Goal: Task Accomplishment & Management: Use online tool/utility

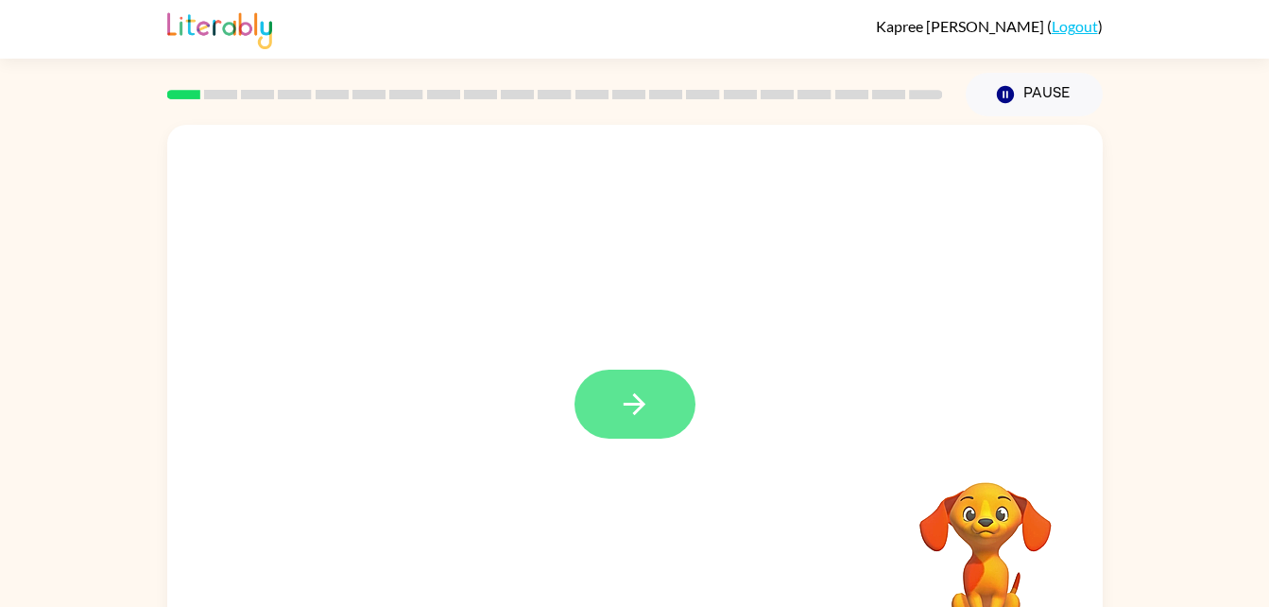
click at [659, 389] on button "button" at bounding box center [635, 404] width 121 height 69
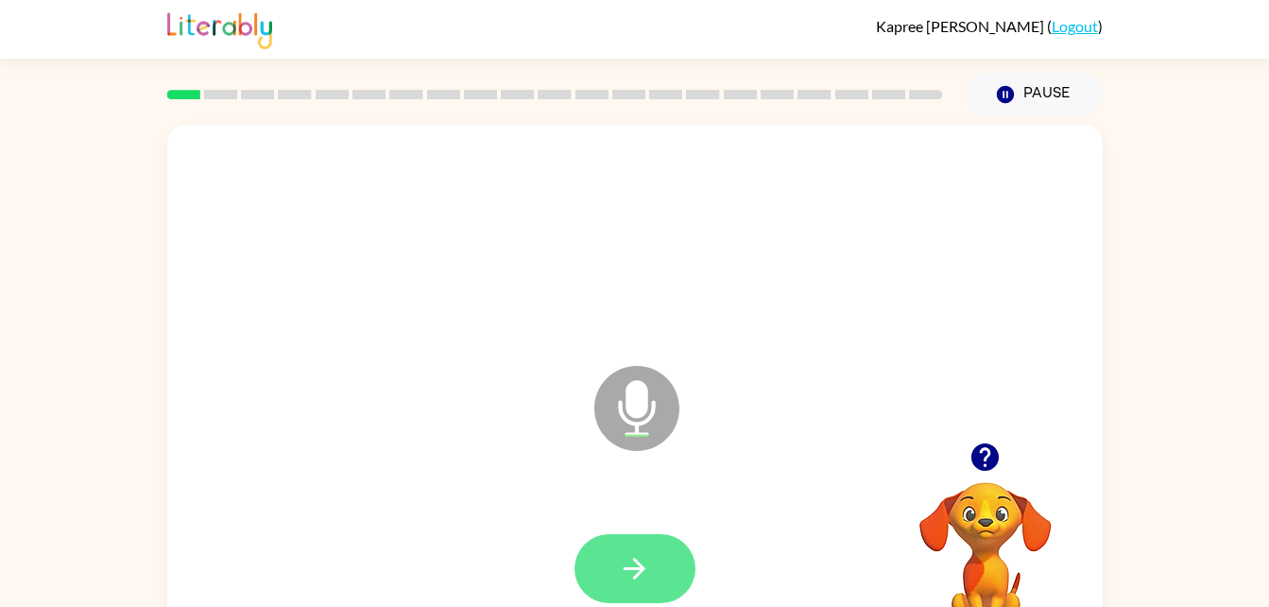
click at [651, 580] on button "button" at bounding box center [635, 568] width 121 height 69
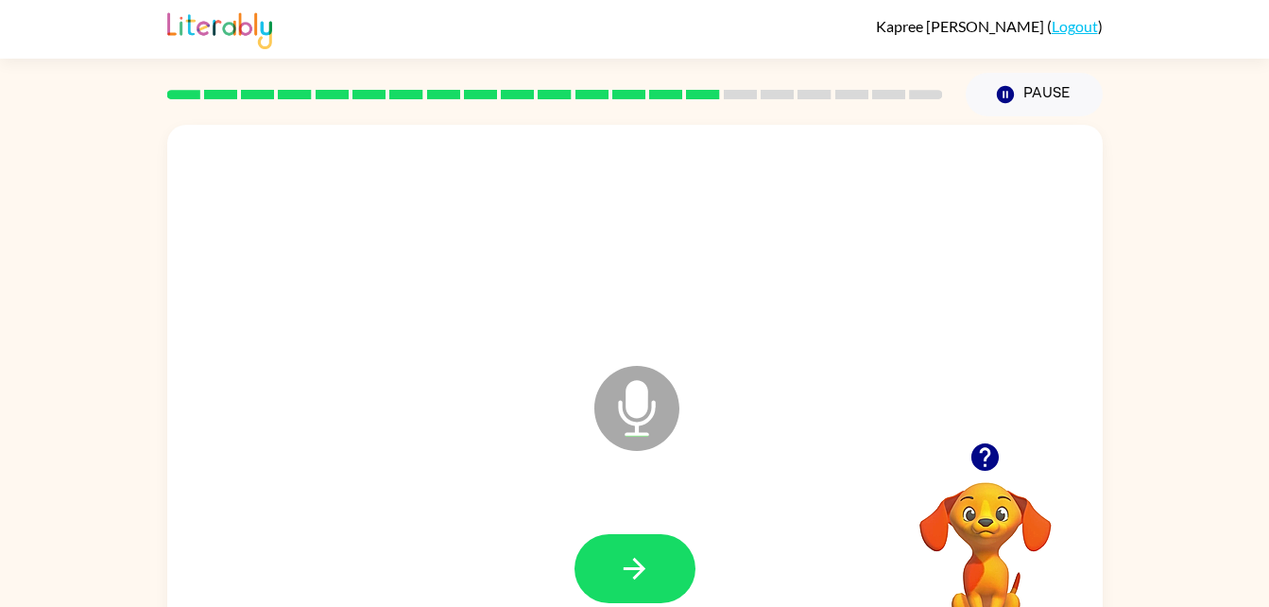
click at [617, 406] on icon at bounding box center [637, 408] width 85 height 85
click at [630, 423] on icon "Microphone The Microphone is here when it is your turn to talk" at bounding box center [732, 432] width 284 height 142
click at [640, 405] on icon "Microphone The Microphone is here when it is your turn to talk" at bounding box center [732, 432] width 284 height 142
click at [978, 470] on icon "button" at bounding box center [985, 456] width 33 height 33
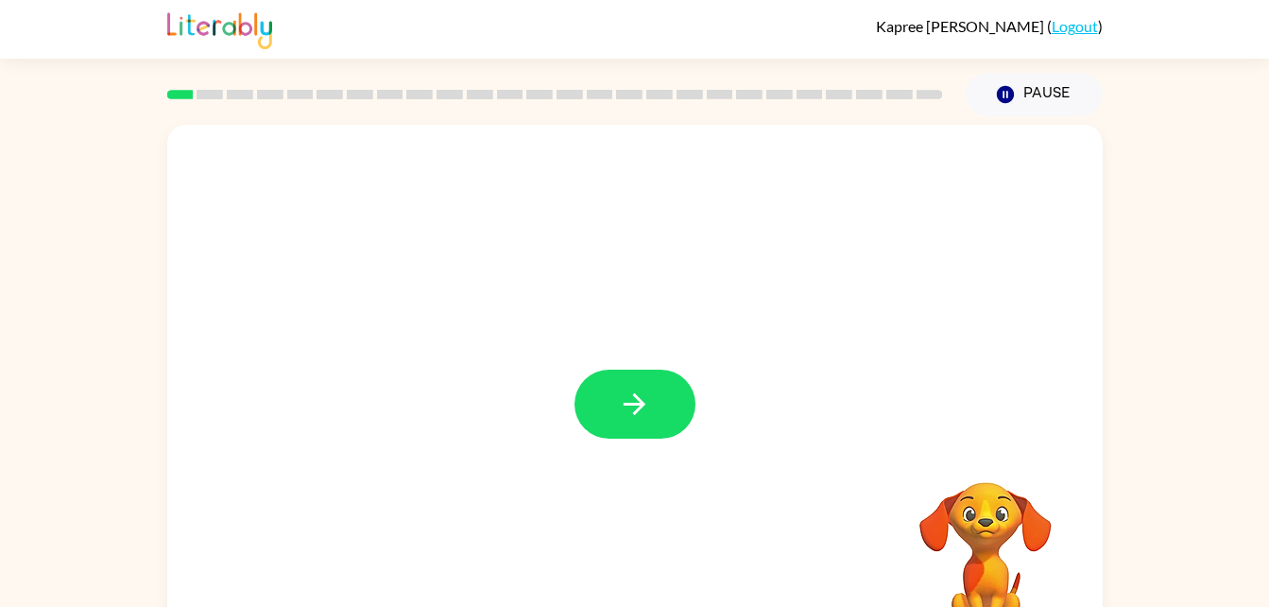
click at [572, 379] on div at bounding box center [635, 395] width 936 height 540
click at [623, 385] on button "button" at bounding box center [635, 404] width 121 height 69
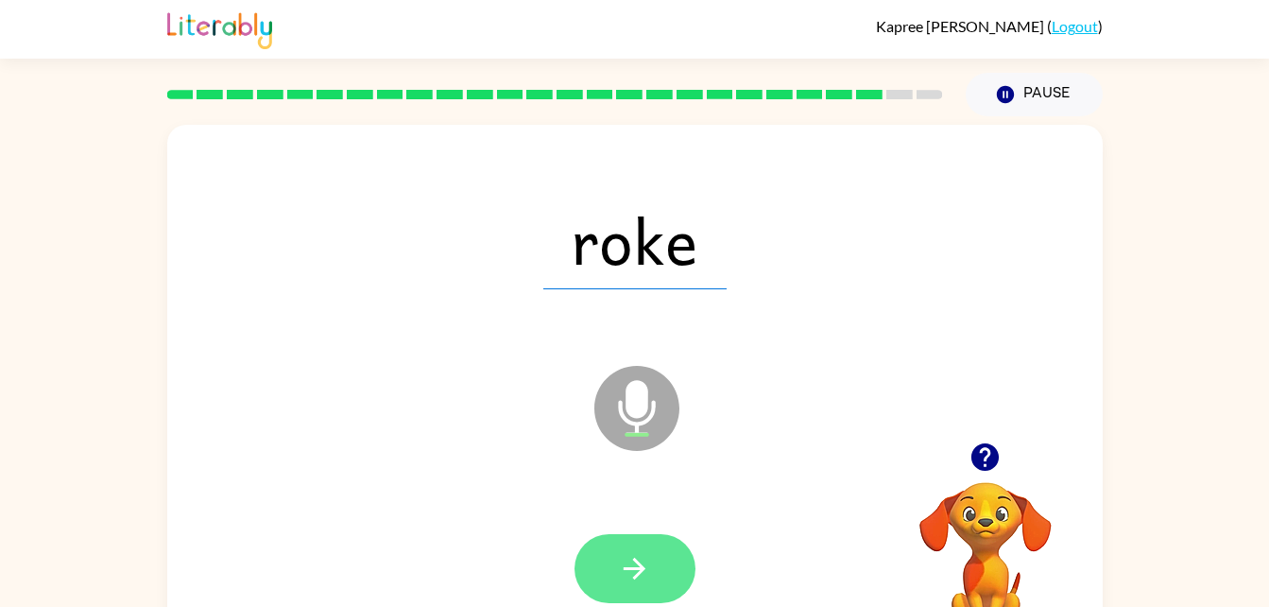
click at [630, 545] on button "button" at bounding box center [635, 568] width 121 height 69
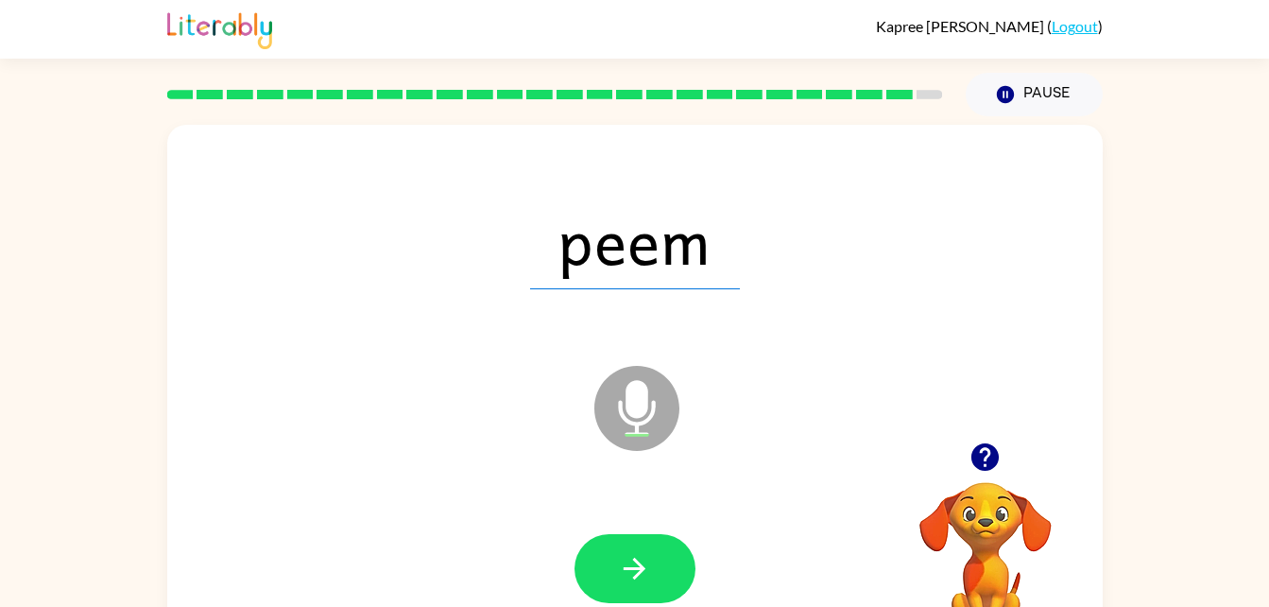
drag, startPoint x: 644, startPoint y: 567, endPoint x: 519, endPoint y: 499, distance: 142.1
click at [519, 499] on div at bounding box center [635, 569] width 898 height 155
